Goal: Information Seeking & Learning: Find specific fact

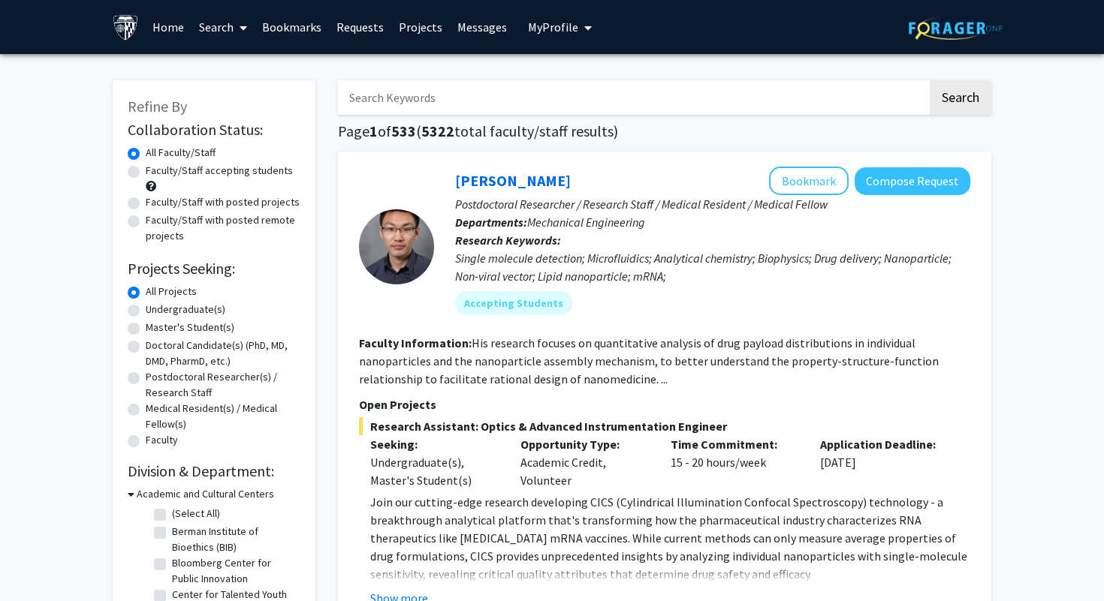
click at [481, 94] on input "Search Keywords" at bounding box center [632, 97] width 589 height 35
type input "malina"
type input "[PERSON_NAME]"
click at [930, 80] on button "Search" at bounding box center [961, 97] width 62 height 35
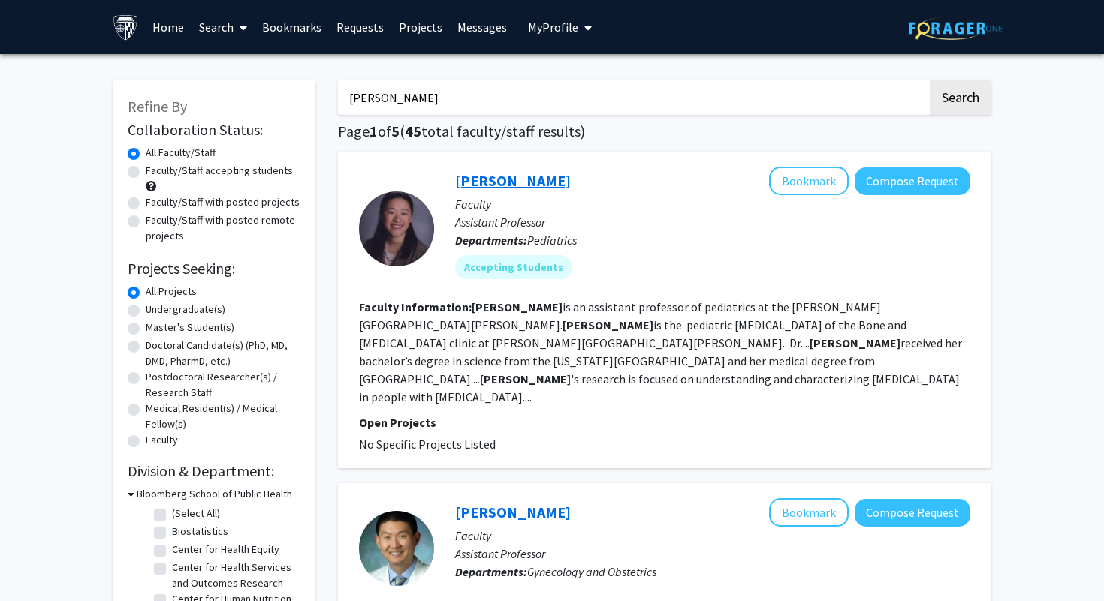
click at [490, 179] on link "[PERSON_NAME]" at bounding box center [513, 180] width 116 height 19
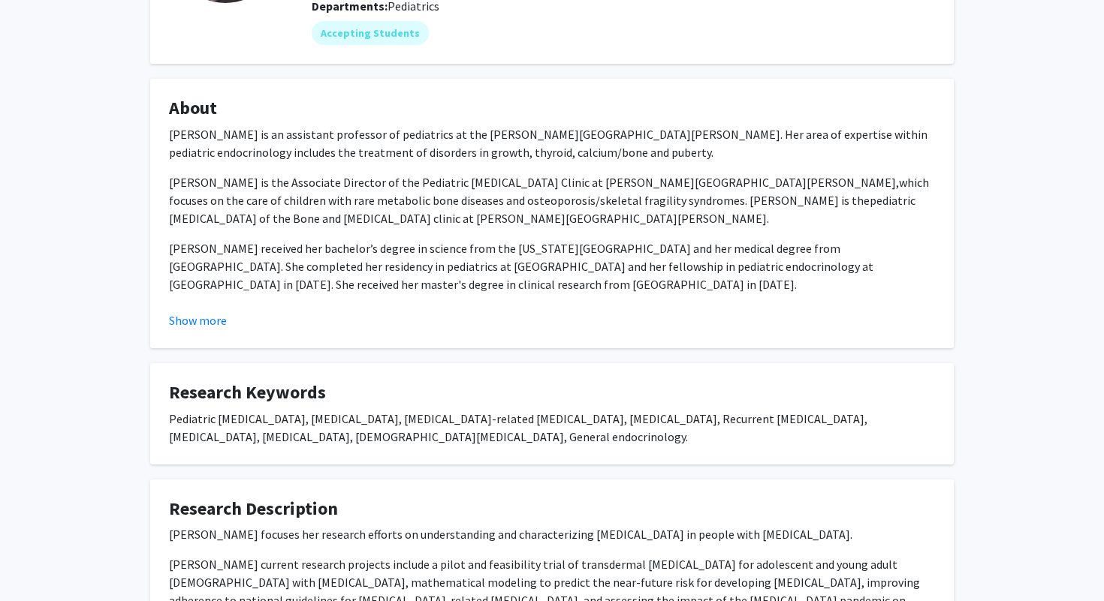
scroll to position [357, 0]
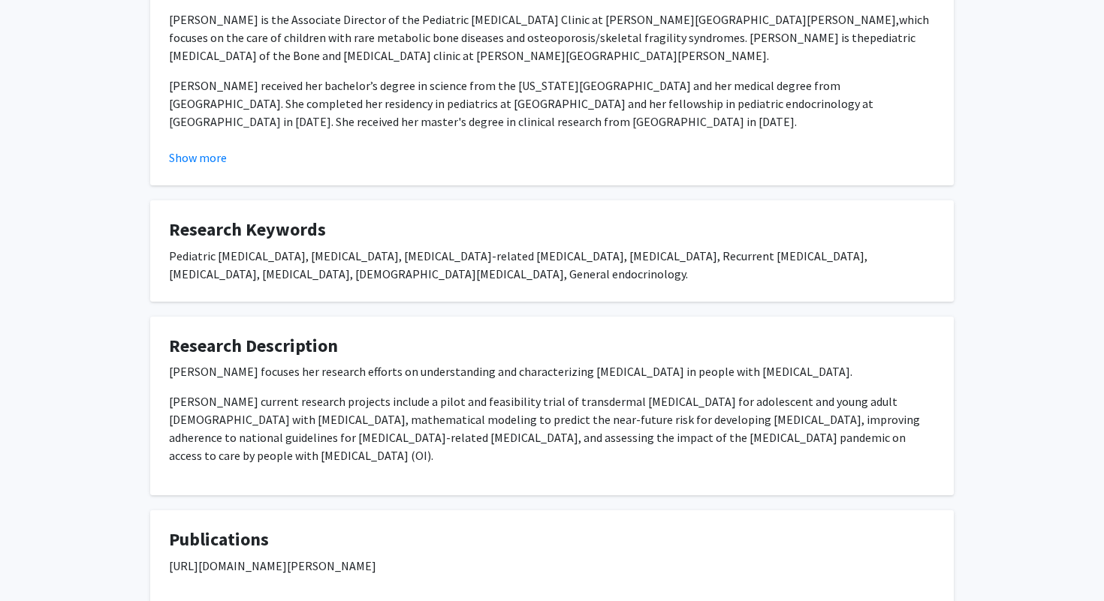
drag, startPoint x: 269, startPoint y: 463, endPoint x: 140, endPoint y: 372, distance: 157.5
click at [140, 372] on div "[PERSON_NAME] Bookmark Compose Request Titles: Assistant Professor Degrees: MD …" at bounding box center [552, 157] width 826 height 897
